Goal: Navigation & Orientation: Go to known website

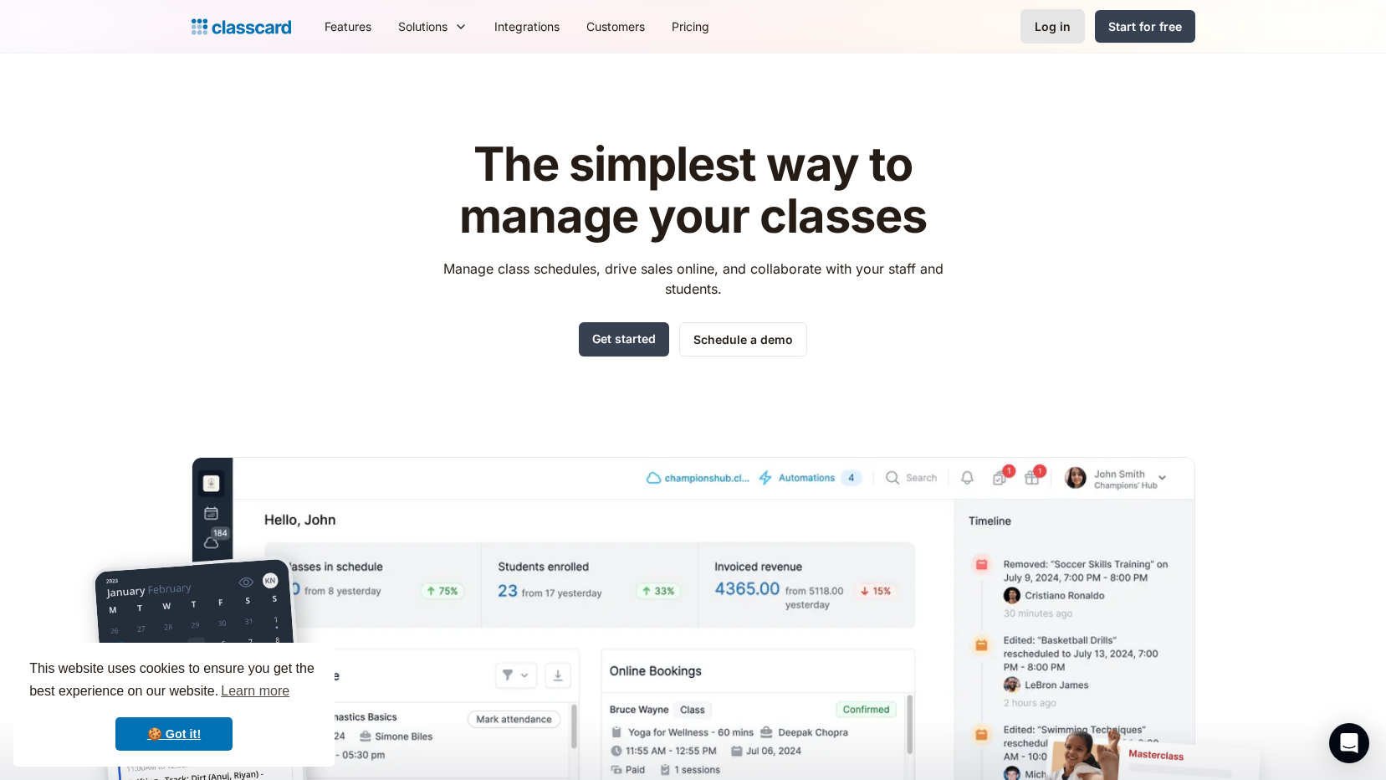
click at [1032, 25] on link "Log in" at bounding box center [1053, 26] width 64 height 34
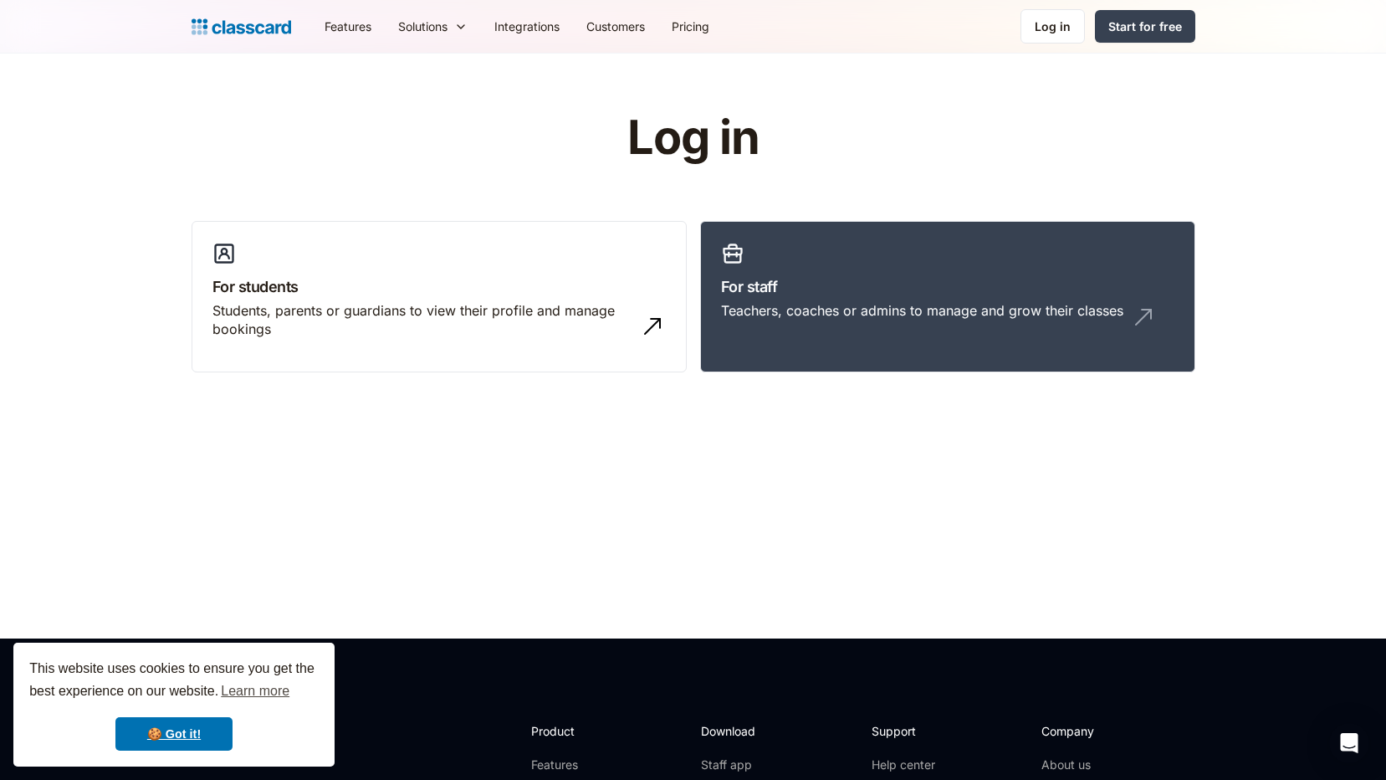
drag, startPoint x: 1035, startPoint y: 28, endPoint x: 1117, endPoint y: 207, distance: 196.9
click at [1035, 27] on link "Log in" at bounding box center [1053, 26] width 64 height 34
click at [269, 731] on div "🍪 Got it!" at bounding box center [173, 733] width 289 height 33
click at [814, 269] on link "For staff Teachers, coaches or admins to manage and grow their classes" at bounding box center [947, 297] width 495 height 152
